Goal: Find specific page/section: Locate a particular part of the current website

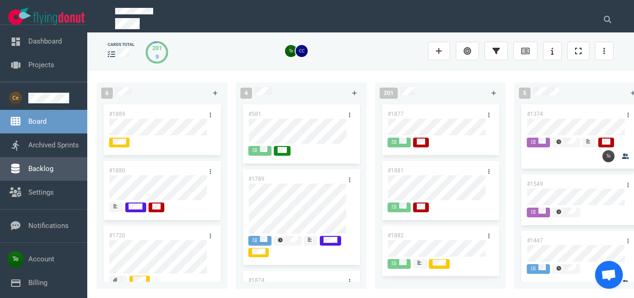
click at [53, 167] on link "Backlog" at bounding box center [40, 169] width 25 height 8
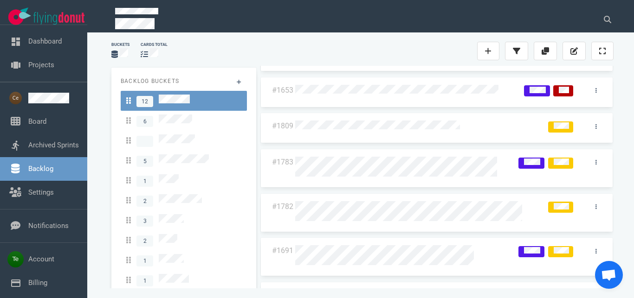
scroll to position [106, 0]
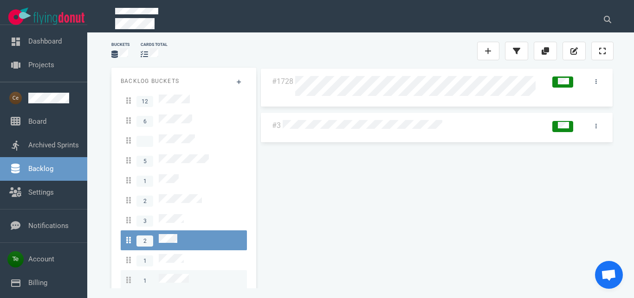
click at [172, 273] on link "1" at bounding box center [184, 280] width 126 height 20
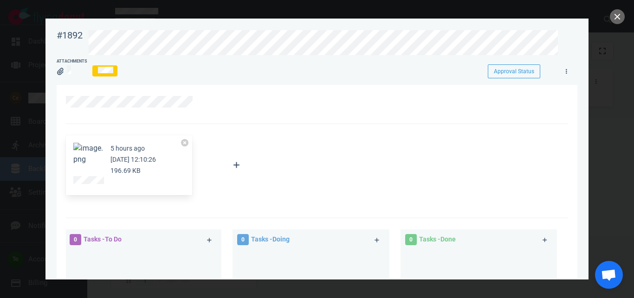
click at [95, 149] on button "Zoom image" at bounding box center [88, 154] width 30 height 22
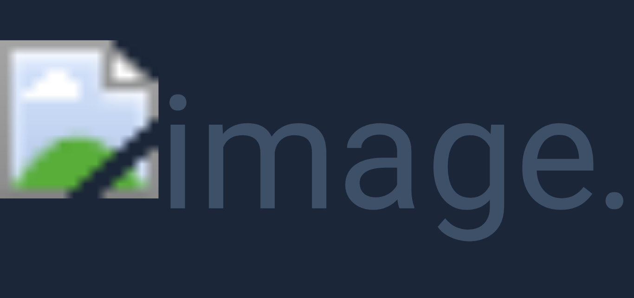
click at [416, 50] on button "Unzoom image" at bounding box center [317, 149] width 634 height 298
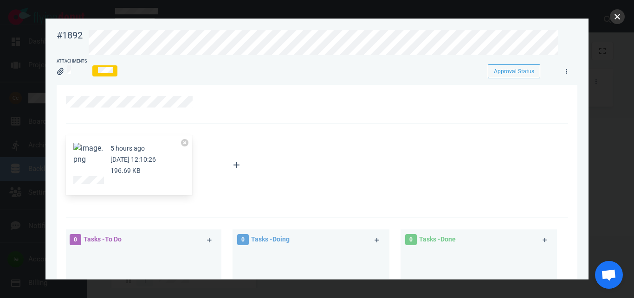
click at [614, 20] on button "close" at bounding box center [617, 16] width 15 height 15
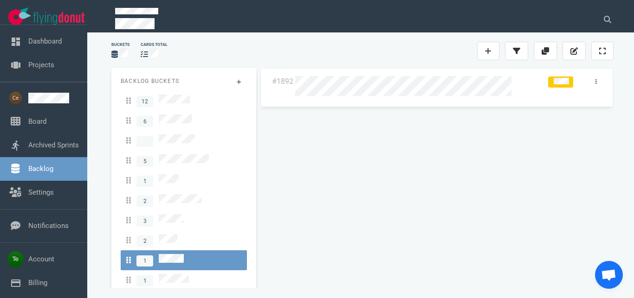
click at [597, 81] on div "#1892" at bounding box center [437, 174] width 354 height 212
click at [599, 83] on link at bounding box center [595, 82] width 15 height 12
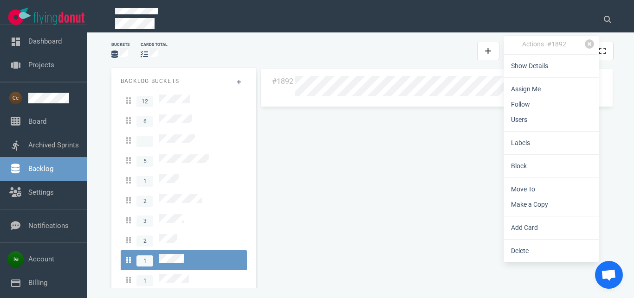
click at [439, 145] on div "#1892" at bounding box center [437, 174] width 354 height 212
